Goal: Task Accomplishment & Management: Manage account settings

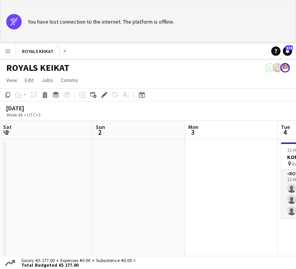
scroll to position [0, 162]
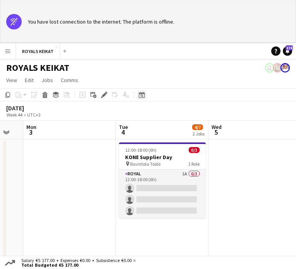
click at [141, 93] on icon at bounding box center [142, 95] width 6 height 6
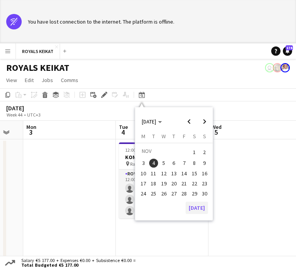
click at [194, 205] on button "[DATE]" at bounding box center [197, 208] width 22 height 12
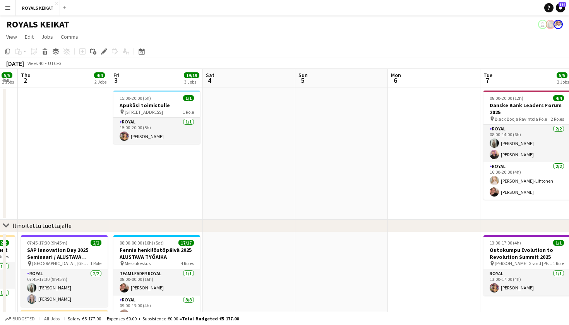
scroll to position [0, 261]
click at [136, 104] on h3 "Apukäsi toimistolle" at bounding box center [156, 105] width 87 height 7
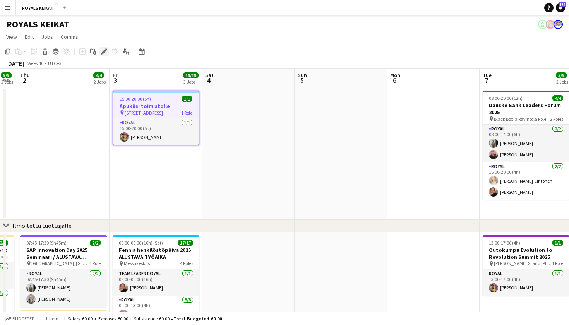
click at [102, 52] on icon "Edit" at bounding box center [104, 51] width 6 height 6
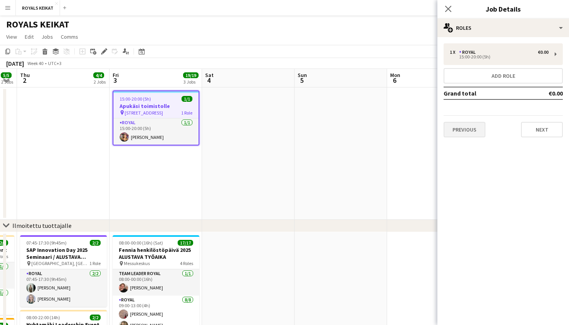
click at [296, 136] on button "Previous" at bounding box center [465, 129] width 42 height 15
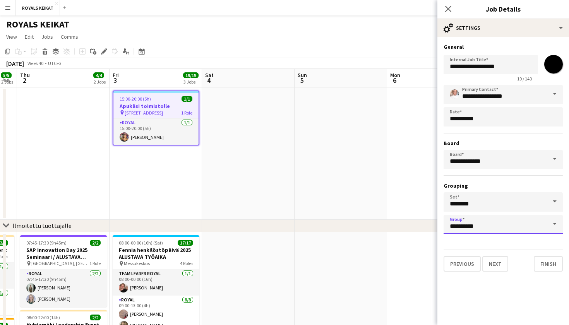
click at [296, 226] on input "**********" at bounding box center [503, 224] width 119 height 19
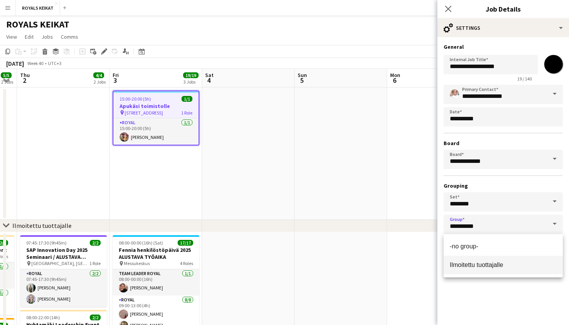
click at [296, 264] on span "Ilmoitettu tuottajalle" at bounding box center [476, 265] width 53 height 7
type input "**********"
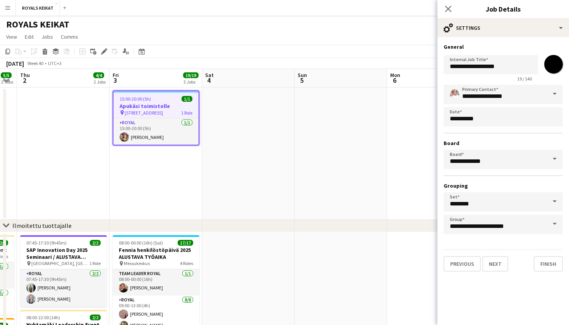
click at [296, 179] on app-date-cell at bounding box center [341, 154] width 93 height 132
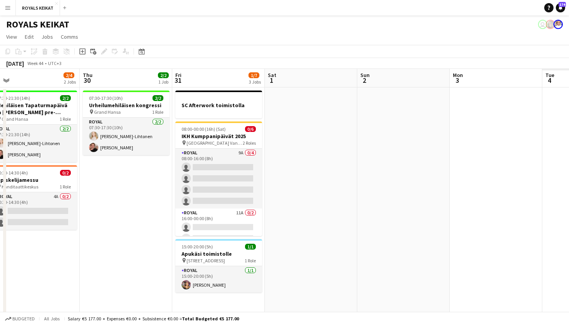
scroll to position [0, 201]
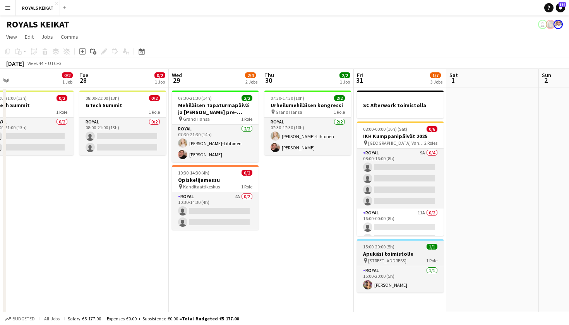
click at [296, 253] on h3 "Apukäsi toimistolle" at bounding box center [400, 254] width 87 height 7
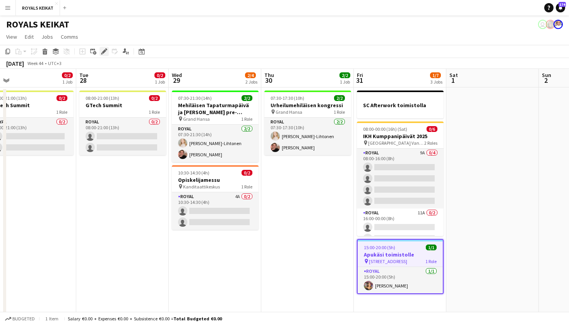
click at [103, 48] on div "Edit" at bounding box center [104, 51] width 9 height 9
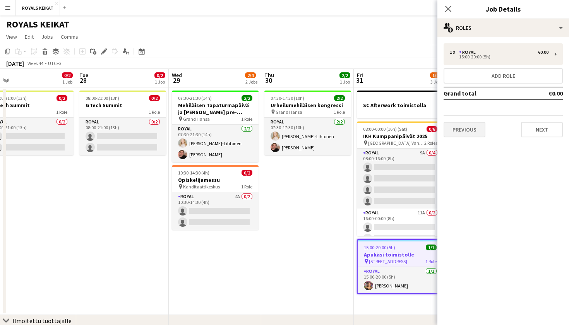
click at [296, 134] on button "Previous" at bounding box center [465, 129] width 42 height 15
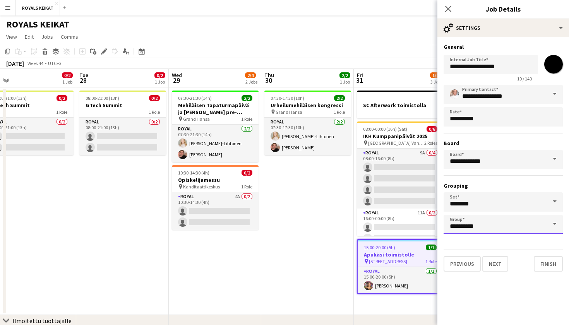
click at [296, 220] on input "**********" at bounding box center [503, 224] width 119 height 19
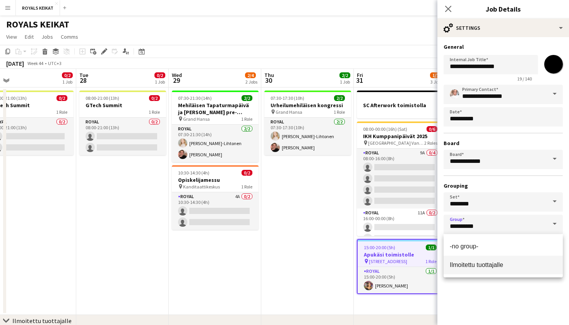
click at [296, 268] on span "Ilmoitettu tuottajalle" at bounding box center [476, 265] width 53 height 7
type input "**********"
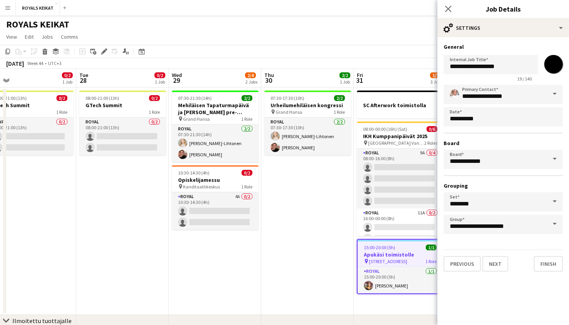
click at [245, 36] on app-page-menu "View Day view expanded Day view collapsed Month view Date picker Jump to [DATE]…" at bounding box center [284, 37] width 569 height 15
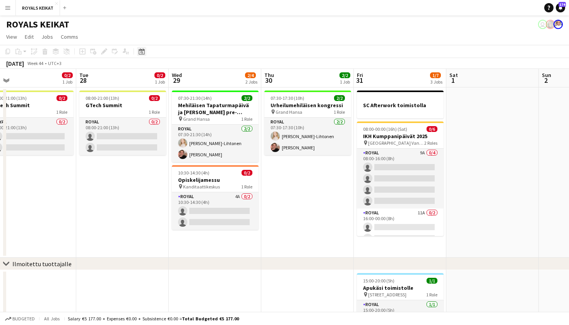
click at [145, 52] on div "Date picker" at bounding box center [141, 51] width 9 height 9
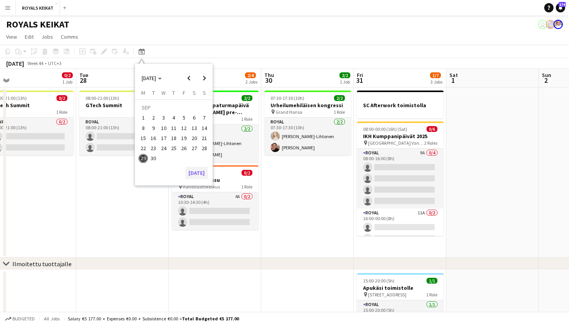
click at [202, 174] on button "[DATE]" at bounding box center [197, 173] width 22 height 12
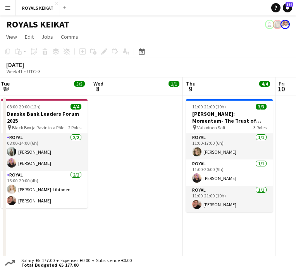
scroll to position [0, 176]
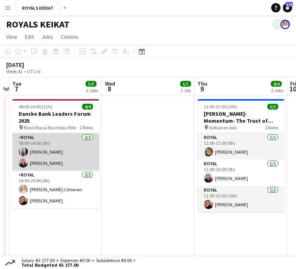
click at [40, 150] on app-card-role "Royal [DATE] 08:00-14:00 (6h) [PERSON_NAME] [PERSON_NAME]" at bounding box center [55, 152] width 87 height 38
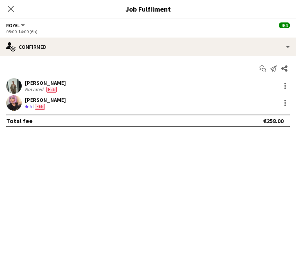
click at [40, 83] on div "[PERSON_NAME]" at bounding box center [45, 82] width 41 height 7
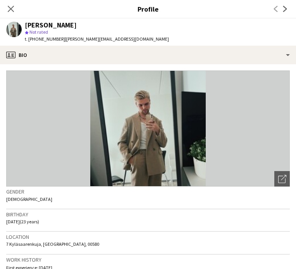
click at [86, 38] on span "| [PERSON_NAME][EMAIL_ADDRESS][DOMAIN_NAME]" at bounding box center [117, 39] width 104 height 6
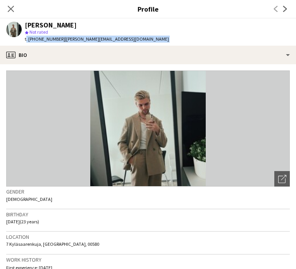
click at [86, 38] on span "| [PERSON_NAME][EMAIL_ADDRESS][DOMAIN_NAME]" at bounding box center [117, 39] width 104 height 6
copy app-crew-profile "t. [PHONE_NUMBER] | [PERSON_NAME][EMAIL_ADDRESS][DOMAIN_NAME] profile"
click at [11, 9] on icon at bounding box center [10, 8] width 7 height 7
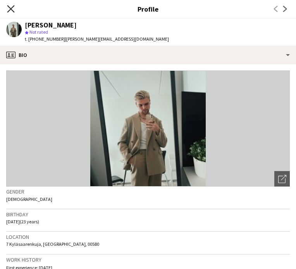
click at [11, 9] on icon at bounding box center [11, 9] width 6 height 6
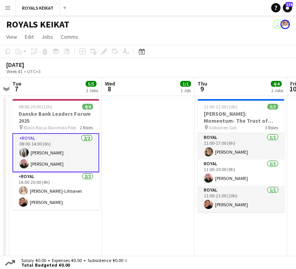
click at [42, 167] on app-card-role "Royal [DATE] 08:00-14:00 (6h) [PERSON_NAME] [PERSON_NAME]" at bounding box center [55, 152] width 87 height 39
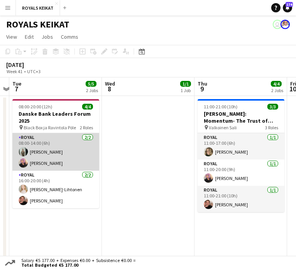
click at [43, 163] on app-card-role "Royal [DATE] 08:00-14:00 (6h) [PERSON_NAME] [PERSON_NAME]" at bounding box center [55, 152] width 87 height 38
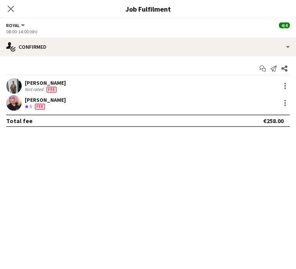
click at [32, 101] on div "[PERSON_NAME]" at bounding box center [45, 99] width 41 height 7
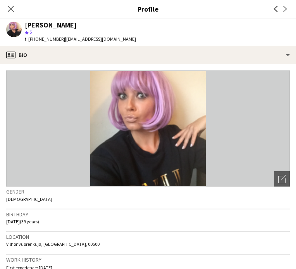
click at [74, 40] on span "| [EMAIL_ADDRESS][DOMAIN_NAME]" at bounding box center [100, 39] width 71 height 6
copy app-crew-profile "t. [PHONE_NUMBER] | [EMAIL_ADDRESS][DOMAIN_NAME] profile"
click at [9, 9] on icon "Close pop-in" at bounding box center [10, 8] width 7 height 7
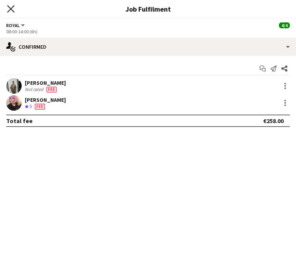
click at [10, 9] on icon "Close pop-in" at bounding box center [10, 8] width 7 height 7
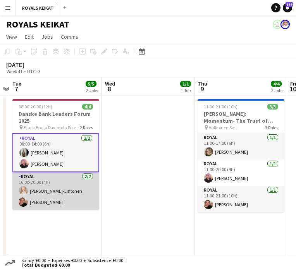
click at [36, 191] on app-card-role "Royal [DATE] 16:00-20:00 (4h) [PERSON_NAME]-Lihtonen [PERSON_NAME]" at bounding box center [55, 191] width 87 height 38
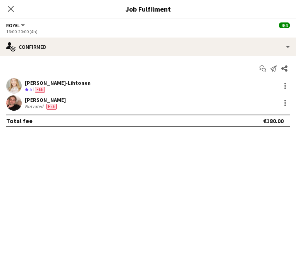
click at [64, 83] on div "[PERSON_NAME]-Lihtonen" at bounding box center [58, 82] width 66 height 7
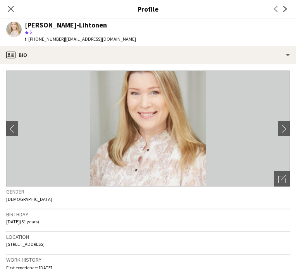
click at [97, 39] on span "| [EMAIL_ADDRESS][DOMAIN_NAME]" at bounding box center [100, 39] width 71 height 6
copy app-crew-profile "t. [PHONE_NUMBER] | [EMAIL_ADDRESS][DOMAIN_NAME] profile"
click at [13, 8] on icon "Close pop-in" at bounding box center [10, 8] width 7 height 7
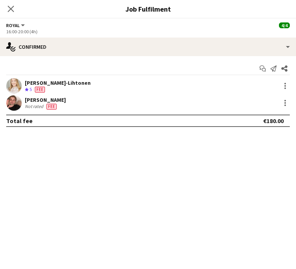
click at [40, 99] on div "[PERSON_NAME]" at bounding box center [45, 99] width 41 height 7
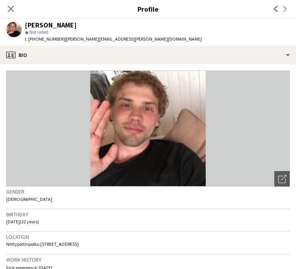
click at [80, 40] on span "| [PERSON_NAME][EMAIL_ADDRESS][PERSON_NAME][DOMAIN_NAME]" at bounding box center [133, 39] width 137 height 6
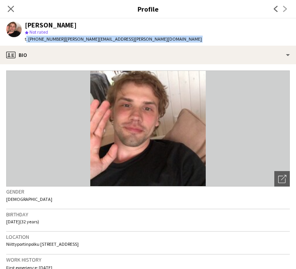
click at [80, 40] on span "| [PERSON_NAME][EMAIL_ADDRESS][PERSON_NAME][DOMAIN_NAME]" at bounding box center [133, 39] width 137 height 6
copy app-crew-profile "t. [PHONE_NUMBER] | [PERSON_NAME][EMAIL_ADDRESS][PERSON_NAME][DOMAIN_NAME] prof…"
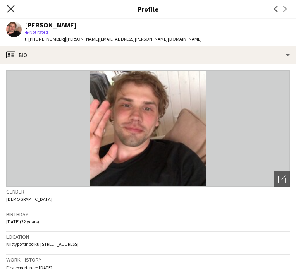
click at [10, 8] on icon at bounding box center [10, 8] width 7 height 7
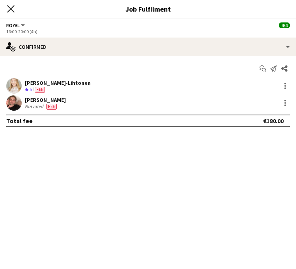
click at [11, 8] on icon at bounding box center [10, 8] width 7 height 7
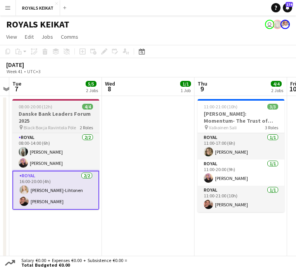
click at [43, 115] on h3 "Danske Bank Leaders Forum 2025" at bounding box center [55, 117] width 87 height 14
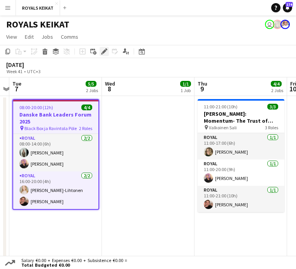
click at [103, 51] on icon "Edit" at bounding box center [104, 51] width 6 height 6
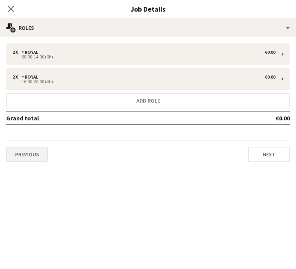
click at [33, 153] on button "Previous" at bounding box center [27, 154] width 42 height 15
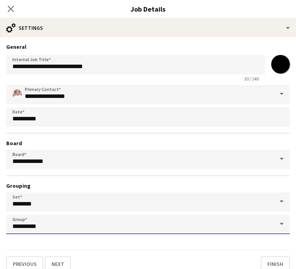
click at [44, 229] on input "**********" at bounding box center [148, 224] width 284 height 19
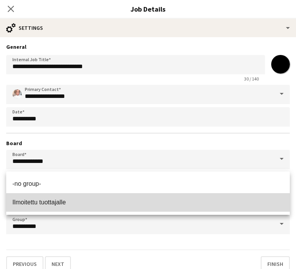
click at [46, 201] on span "Ilmoitettu tuottajalle" at bounding box center [38, 202] width 53 height 7
type input "**********"
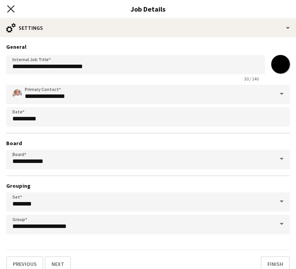
click at [12, 8] on icon at bounding box center [10, 8] width 7 height 7
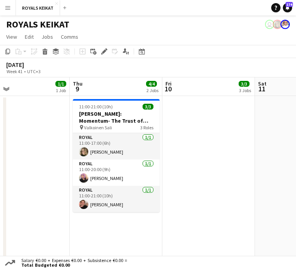
scroll to position [0, 301]
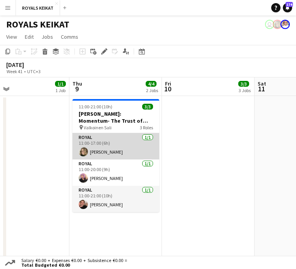
click at [100, 153] on app-card-role "Royal [DATE] 11:00-17:00 (6h) [PERSON_NAME]" at bounding box center [115, 146] width 87 height 26
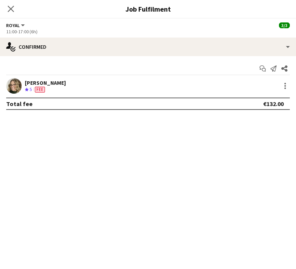
click at [36, 81] on div "[PERSON_NAME]" at bounding box center [45, 82] width 41 height 7
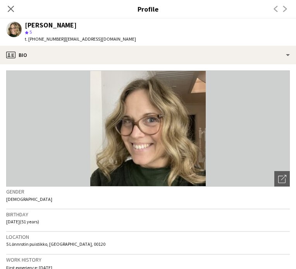
click at [85, 39] on span "| [EMAIL_ADDRESS][DOMAIN_NAME]" at bounding box center [100, 39] width 71 height 6
copy app-crew-profile "t. [PHONE_NUMBER] | [EMAIL_ADDRESS][DOMAIN_NAME] profile"
click at [11, 10] on icon at bounding box center [10, 8] width 7 height 7
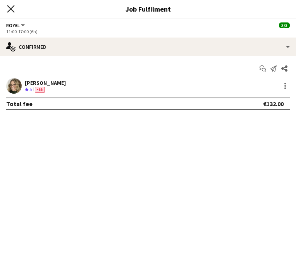
click at [12, 10] on icon at bounding box center [10, 8] width 7 height 7
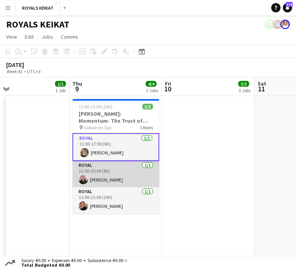
click at [96, 181] on app-card-role "Royal [DATE] 11:00-20:00 (9h) [PERSON_NAME]" at bounding box center [115, 174] width 87 height 26
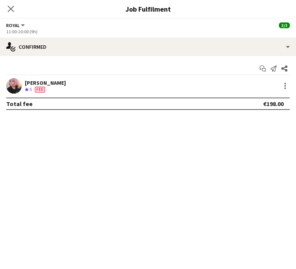
click at [45, 86] on div "Fee" at bounding box center [39, 89] width 13 height 7
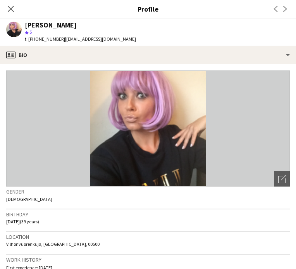
click at [93, 41] on span "| [EMAIL_ADDRESS][DOMAIN_NAME]" at bounding box center [100, 39] width 71 height 6
copy app-crew-profile "t. [PHONE_NUMBER] | [EMAIL_ADDRESS][DOMAIN_NAME] profile"
click at [11, 13] on app-icon "Close pop-in" at bounding box center [10, 8] width 11 height 11
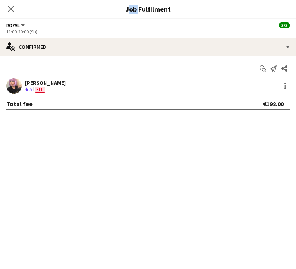
click at [11, 13] on app-icon "Close pop-in" at bounding box center [10, 8] width 9 height 9
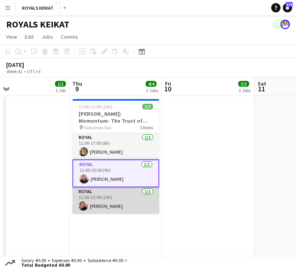
click at [94, 210] on app-card-role "Royal [DATE] 11:00-21:00 (10h) [PERSON_NAME]" at bounding box center [115, 201] width 87 height 26
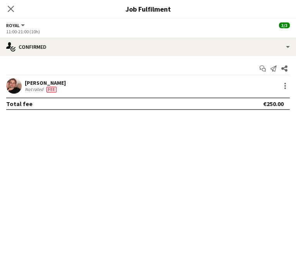
click at [45, 86] on div "[PERSON_NAME]" at bounding box center [45, 82] width 41 height 7
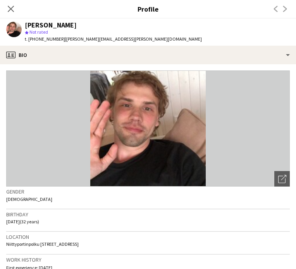
click at [98, 39] on span "| [PERSON_NAME][EMAIL_ADDRESS][PERSON_NAME][DOMAIN_NAME]" at bounding box center [133, 39] width 137 height 6
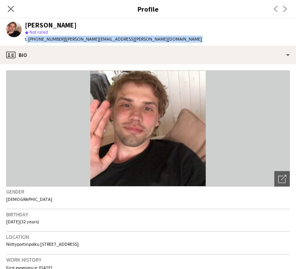
click at [98, 39] on span "| [PERSON_NAME][EMAIL_ADDRESS][PERSON_NAME][DOMAIN_NAME]" at bounding box center [133, 39] width 137 height 6
copy app-crew-profile "t. [PHONE_NUMBER] | [PERSON_NAME][EMAIL_ADDRESS][PERSON_NAME][DOMAIN_NAME] prof…"
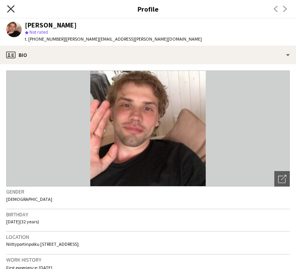
click at [10, 6] on icon "Close pop-in" at bounding box center [10, 8] width 7 height 7
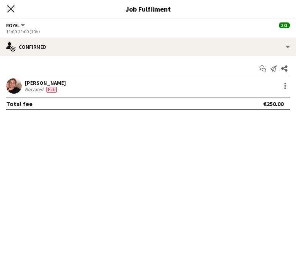
click at [11, 8] on icon "Close pop-in" at bounding box center [10, 8] width 7 height 7
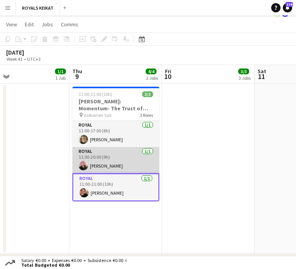
scroll to position [17, 0]
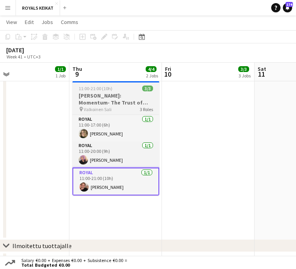
click at [100, 107] on span "Valkoinen Sali" at bounding box center [98, 110] width 28 height 6
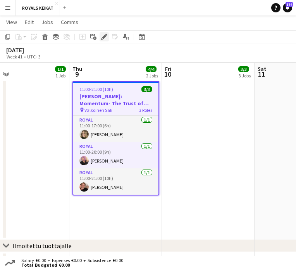
click at [102, 39] on icon at bounding box center [102, 39] width 2 height 2
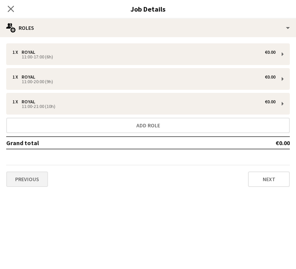
click at [26, 172] on button "Previous" at bounding box center [27, 179] width 42 height 15
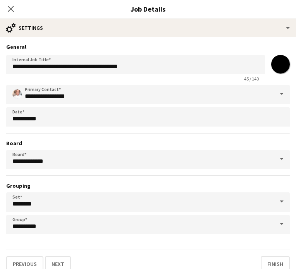
click at [55, 235] on form "**********" at bounding box center [148, 157] width 296 height 229
click at [55, 225] on input "**********" at bounding box center [148, 224] width 284 height 19
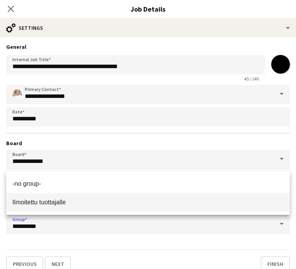
click at [58, 204] on span "Ilmoitettu tuottajalle" at bounding box center [38, 202] width 53 height 7
type input "**********"
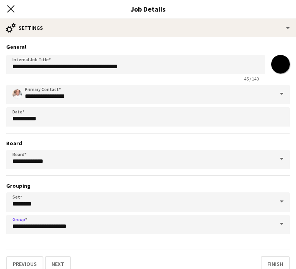
click at [12, 7] on icon "Close pop-in" at bounding box center [10, 8] width 7 height 7
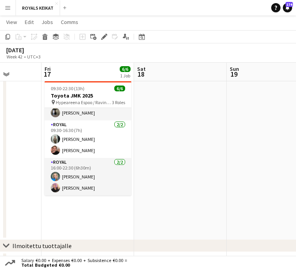
scroll to position [25, 0]
